Goal: Task Accomplishment & Management: Manage account settings

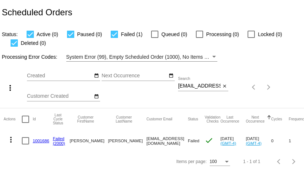
click at [206, 86] on input "ccaron@austin.rr.com" at bounding box center [199, 86] width 43 height 6
paste input "hls3411@gmail"
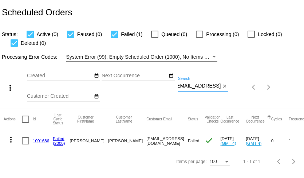
type input "hls3411@gmail.com"
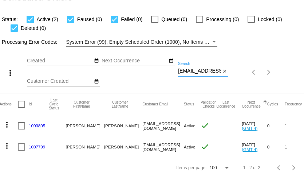
scroll to position [0, 0]
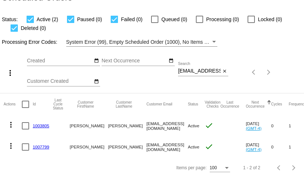
click at [44, 125] on link "1003805" at bounding box center [41, 125] width 16 height 5
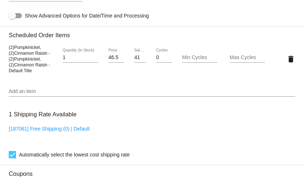
scroll to position [425, 0]
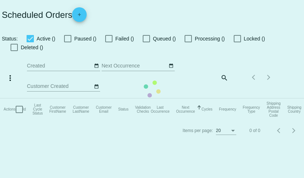
checkbox input "true"
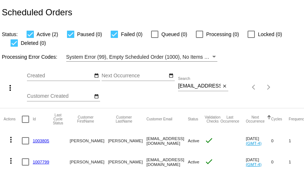
scroll to position [15, 0]
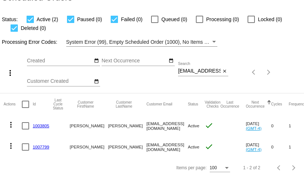
click at [43, 148] on link "1007799" at bounding box center [41, 146] width 16 height 5
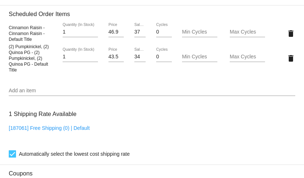
scroll to position [446, 0]
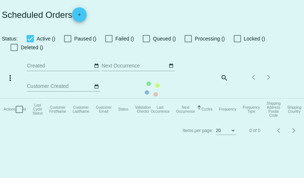
checkbox input "true"
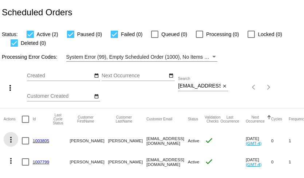
click at [9, 143] on mat-icon "more_vert" at bounding box center [11, 139] width 9 height 9
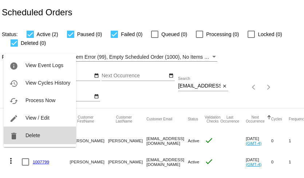
click at [23, 137] on button "delete Delete" at bounding box center [40, 134] width 72 height 17
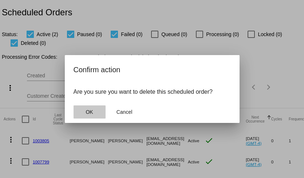
click at [89, 112] on span "OK" at bounding box center [88, 112] width 7 height 6
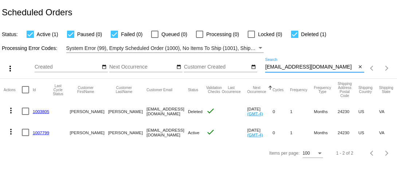
click at [303, 66] on input "[EMAIL_ADDRESS][DOMAIN_NAME]" at bounding box center [310, 67] width 91 height 6
click at [303, 66] on input "hls3411@gmail.com" at bounding box center [310, 67] width 91 height 6
paste input "annettehabecker@yahoo"
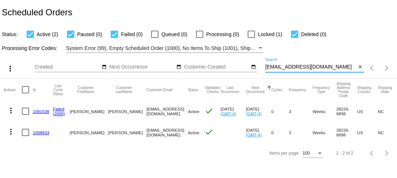
type input "[EMAIL_ADDRESS][DOMAIN_NAME]"
click at [41, 111] on link "1001538" at bounding box center [41, 111] width 16 height 5
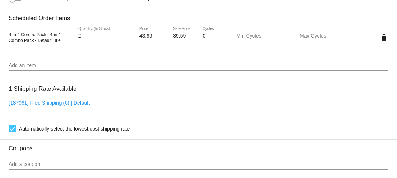
scroll to position [514, 0]
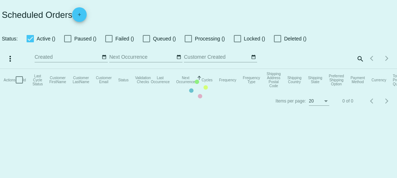
checkbox input "true"
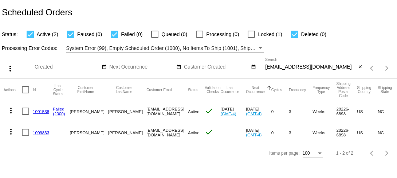
click at [35, 131] on link "1009833" at bounding box center [41, 132] width 16 height 5
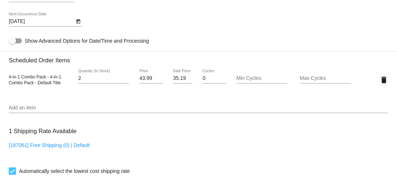
scroll to position [357, 0]
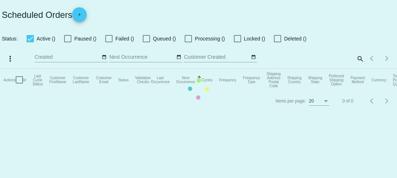
checkbox input "true"
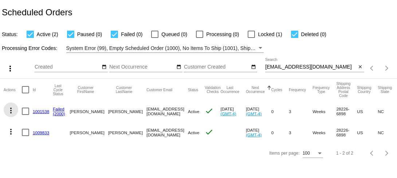
click at [9, 110] on mat-icon "more_vert" at bounding box center [11, 110] width 9 height 9
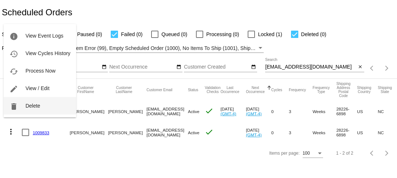
click at [25, 108] on button "delete Delete" at bounding box center [40, 105] width 72 height 17
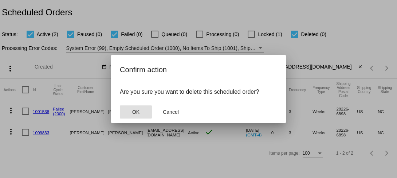
click at [136, 109] on span "OK" at bounding box center [135, 112] width 7 height 6
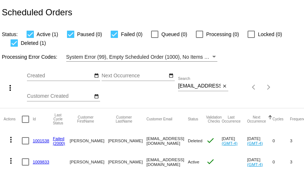
click at [187, 86] on input "[EMAIL_ADDRESS][DOMAIN_NAME]" at bounding box center [199, 86] width 43 height 6
paste input "[EMAIL_ADDRESS]"
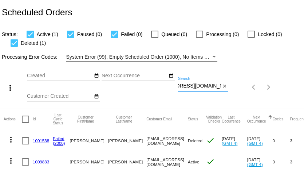
type input "[EMAIL_ADDRESS][DOMAIN_NAME]"
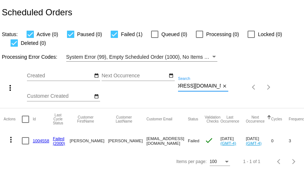
click at [11, 140] on mat-icon "more_vert" at bounding box center [11, 139] width 9 height 9
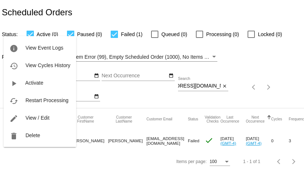
scroll to position [0, 0]
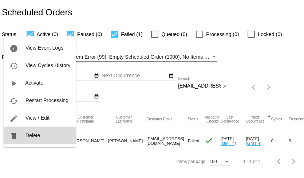
click at [21, 135] on button "delete Delete" at bounding box center [40, 134] width 72 height 17
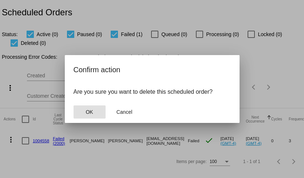
click at [93, 114] on button "OK" at bounding box center [89, 111] width 32 height 13
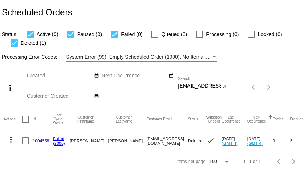
click at [209, 86] on input "67groomer_scaled@icloud.com" at bounding box center [199, 86] width 43 height 6
click at [12, 138] on mat-icon "more_vert" at bounding box center [11, 139] width 9 height 9
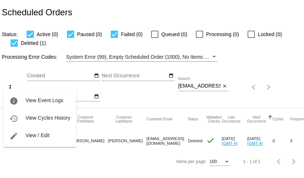
click at [12, 138] on mat-icon "edit" at bounding box center [13, 135] width 9 height 9
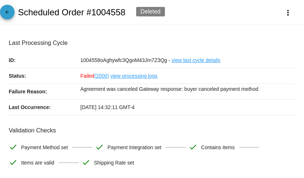
click at [10, 12] on mat-icon "arrow_back" at bounding box center [7, 13] width 9 height 9
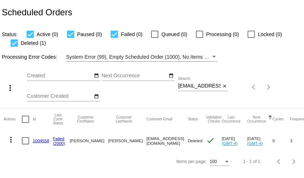
click at [11, 138] on mat-icon "more_vert" at bounding box center [11, 139] width 9 height 9
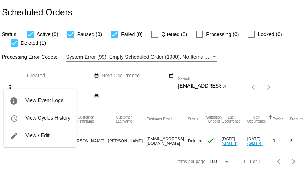
click at [25, 161] on div at bounding box center [152, 89] width 304 height 178
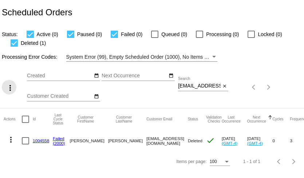
click at [10, 89] on mat-icon "more_vert" at bounding box center [10, 87] width 9 height 9
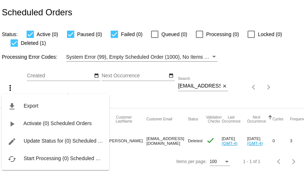
click at [10, 89] on div "file_download Export play_arrow Activate (0) Scheduled Orders edit Update Statu…" at bounding box center [55, 124] width 107 height 89
click at [134, 96] on div at bounding box center [152, 89] width 304 height 178
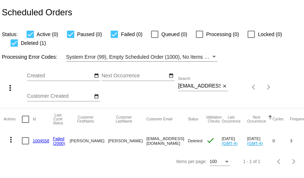
click at [189, 84] on input "67groomer_scaled@icloud.com" at bounding box center [199, 86] width 43 height 6
paste input "susanragan1028@yahoo"
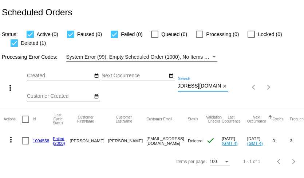
type input "[EMAIL_ADDRESS][DOMAIN_NAME]"
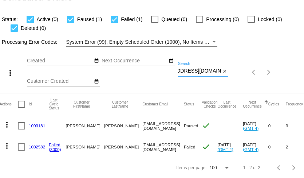
scroll to position [0, 0]
click at [36, 124] on link "1003181" at bounding box center [37, 125] width 16 height 5
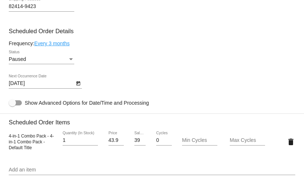
scroll to position [344, 0]
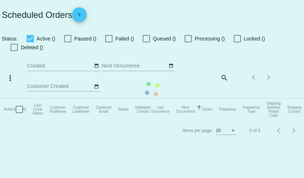
checkbox input "true"
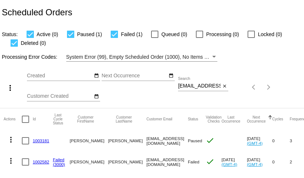
click at [38, 162] on link "1002582" at bounding box center [41, 161] width 16 height 5
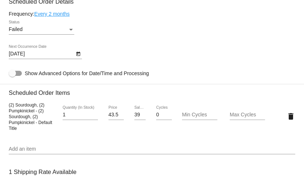
scroll to position [452, 0]
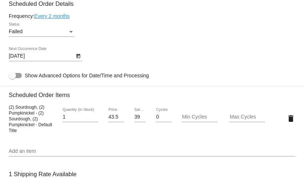
drag, startPoint x: 9, startPoint y: 111, endPoint x: 36, endPoint y: 116, distance: 27.0
click at [36, 116] on span "(2) Sourdough, (2) Pumpkinickel - (2) Sourdough, (2) Pumpkinickel - Default Tit…" at bounding box center [30, 118] width 43 height 28
copy span "(2) Sourdough, (2) Pumpkinickel"
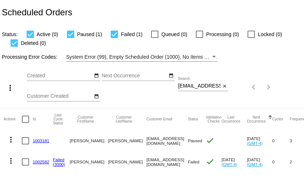
click at [193, 87] on input "[EMAIL_ADDRESS][DOMAIN_NAME]" at bounding box center [199, 86] width 43 height 6
paste input "[EMAIL_ADDRESS]"
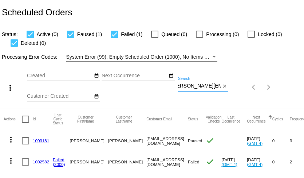
type input "[PERSON_NAME][EMAIL_ADDRESS][DOMAIN_NAME]"
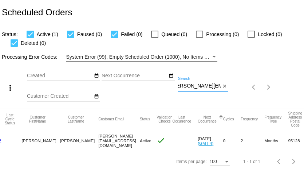
scroll to position [0, 0]
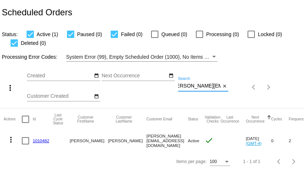
click at [37, 138] on mat-cell "1010482" at bounding box center [43, 140] width 20 height 21
click at [39, 141] on link "1010482" at bounding box center [41, 140] width 16 height 5
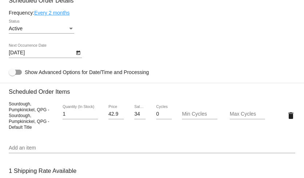
scroll to position [375, 0]
